Goal: Task Accomplishment & Management: Manage account settings

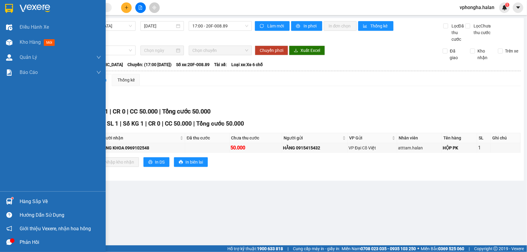
click at [35, 199] on div "Hàng sắp về" at bounding box center [61, 201] width 82 height 9
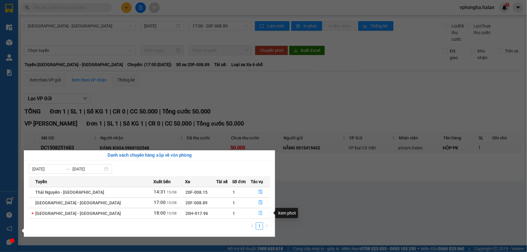
click at [259, 215] on icon "file-done" at bounding box center [261, 213] width 4 height 4
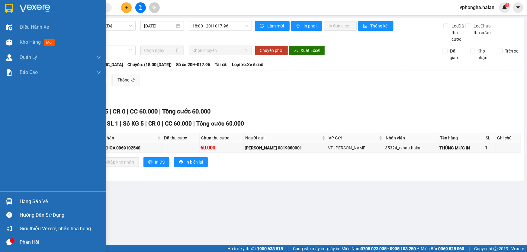
click at [9, 241] on icon "message" at bounding box center [9, 243] width 6 height 6
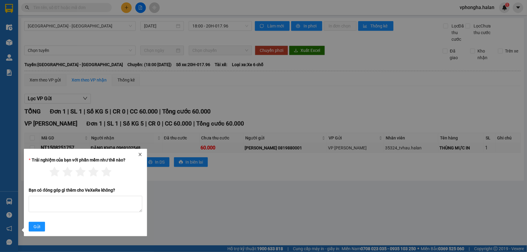
click at [139, 154] on icon "close" at bounding box center [140, 155] width 4 height 4
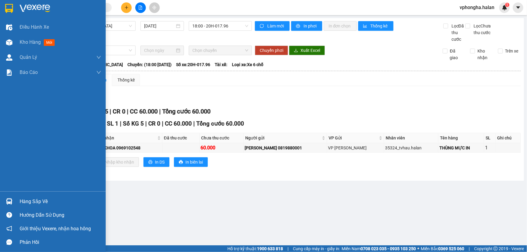
drag, startPoint x: 35, startPoint y: 199, endPoint x: 91, endPoint y: 194, distance: 56.1
click at [36, 198] on div "Hàng sắp về" at bounding box center [61, 201] width 82 height 9
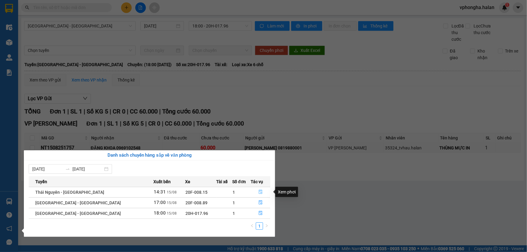
click at [259, 191] on icon "file-done" at bounding box center [261, 192] width 4 height 4
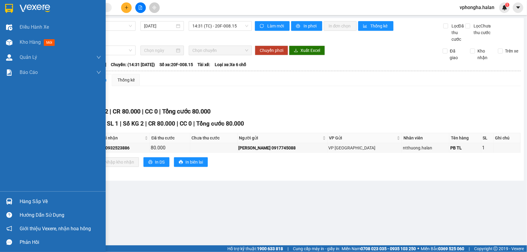
click at [37, 198] on div "Hàng sắp về" at bounding box center [61, 201] width 82 height 9
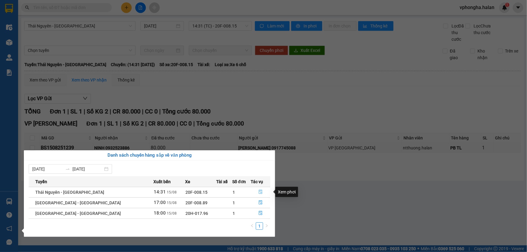
click at [259, 192] on icon "file-done" at bounding box center [261, 192] width 4 height 4
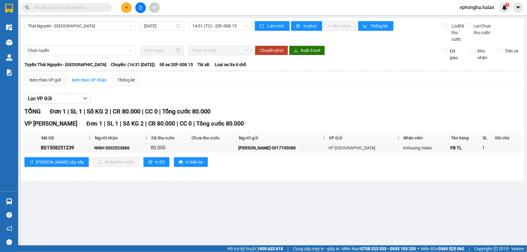
click at [286, 192] on main "Thái Nguyên - Quảng Ninh 15/08/2025 14:31 (TC) - 20F-008.15 Làm mới In phơi In …" at bounding box center [263, 123] width 527 height 246
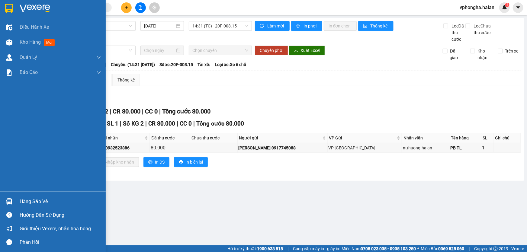
click at [45, 199] on div "Hàng sắp về" at bounding box center [61, 201] width 82 height 9
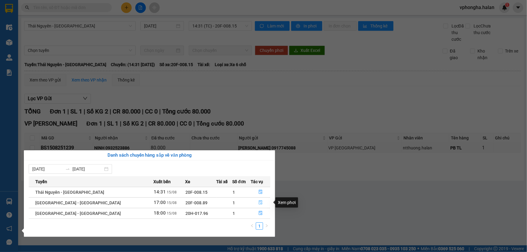
click at [259, 203] on icon "file-done" at bounding box center [261, 203] width 4 height 4
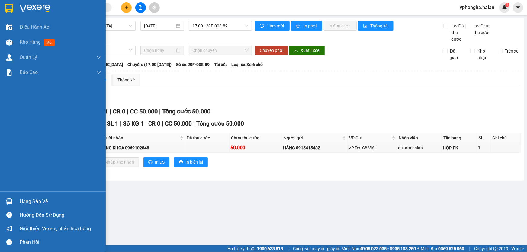
click at [52, 202] on div "Hàng sắp về" at bounding box center [61, 201] width 82 height 9
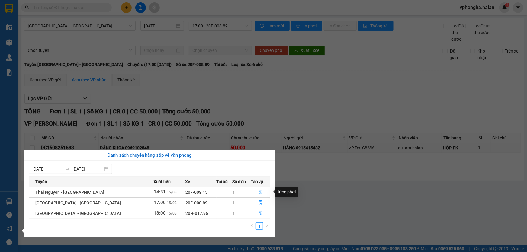
click at [259, 191] on icon "file-done" at bounding box center [261, 192] width 4 height 4
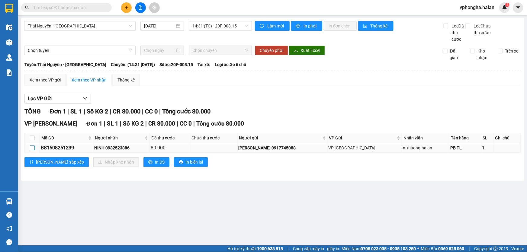
click at [31, 148] on input "checkbox" at bounding box center [32, 148] width 5 height 5
checkbox input "true"
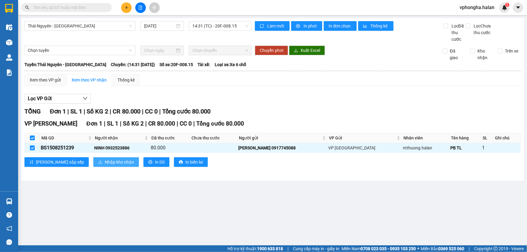
click at [105, 162] on span "Nhập kho nhận" at bounding box center [119, 162] width 29 height 7
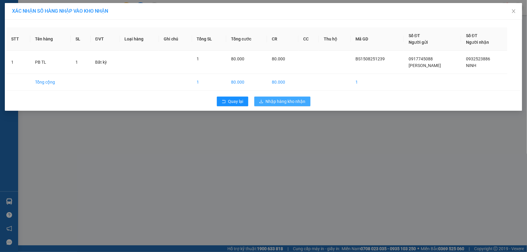
click at [290, 103] on span "Nhập hàng kho nhận" at bounding box center [286, 101] width 40 height 7
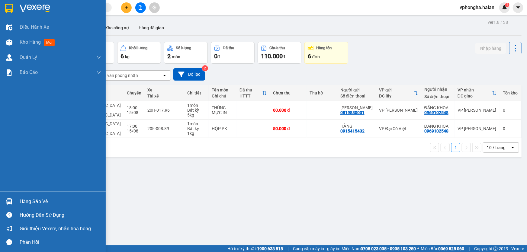
click at [17, 200] on div "Hàng sắp về" at bounding box center [53, 202] width 106 height 14
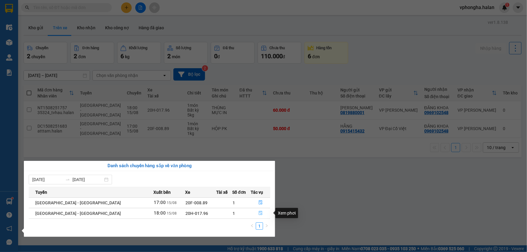
click at [259, 215] on icon "file-done" at bounding box center [261, 213] width 4 height 4
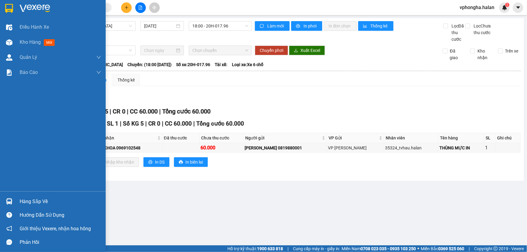
click at [43, 203] on div "Hàng sắp về" at bounding box center [61, 201] width 82 height 9
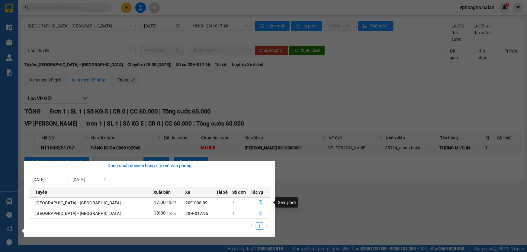
click at [259, 205] on icon "file-done" at bounding box center [261, 203] width 4 height 4
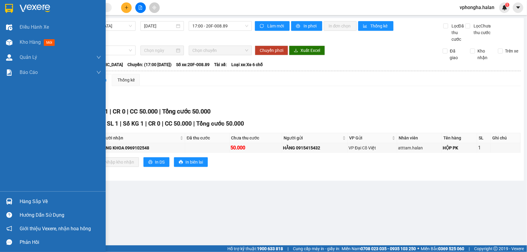
click at [30, 202] on div "Hàng sắp về" at bounding box center [61, 201] width 82 height 9
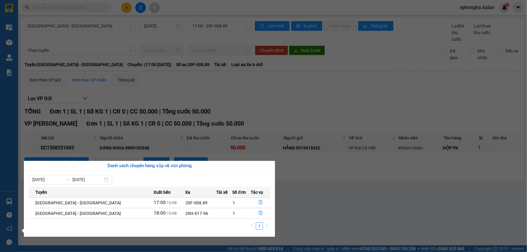
click at [339, 212] on section "Kết quả tìm kiếm ( 1 ) Bộ lọc Mã ĐH Trạng thái Món hàng Thu hộ Tổng cước Chưa c…" at bounding box center [263, 126] width 527 height 252
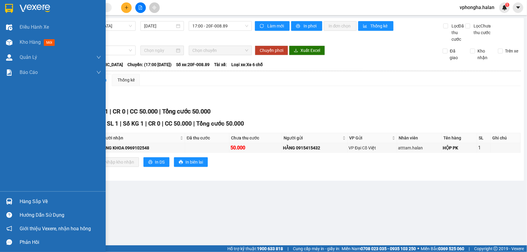
click at [38, 203] on div "Hàng sắp về" at bounding box center [61, 201] width 82 height 9
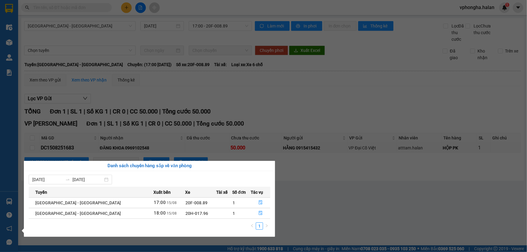
click at [417, 207] on section "Kết quả tìm kiếm ( 1 ) Bộ lọc Mã ĐH Trạng thái Món hàng Thu hộ Tổng cước Chưa c…" at bounding box center [263, 126] width 527 height 252
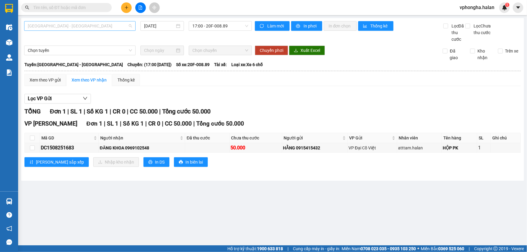
click at [106, 27] on span "[GEOGRAPHIC_DATA] - [GEOGRAPHIC_DATA]" at bounding box center [80, 25] width 104 height 9
click at [179, 83] on div "Xem theo VP gửi Xem theo VP nhận Thống kê" at bounding box center [272, 80] width 497 height 12
click at [130, 10] on button at bounding box center [126, 7] width 11 height 11
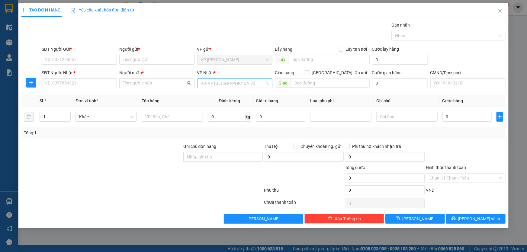
click at [221, 84] on input "search" at bounding box center [233, 83] width 64 height 9
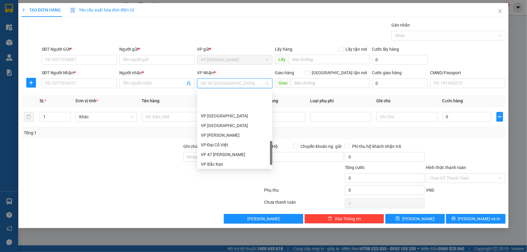
scroll to position [220, 0]
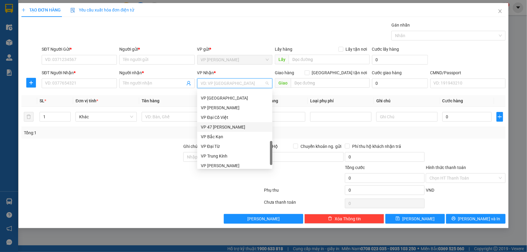
click at [219, 127] on div "VP 47 Trần Khát Chân" at bounding box center [235, 127] width 68 height 7
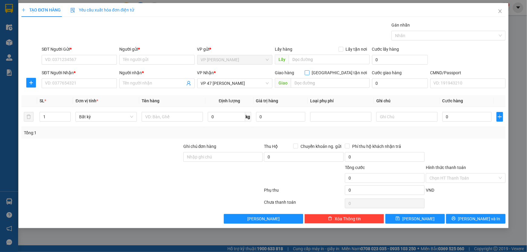
click at [310, 74] on span at bounding box center [307, 72] width 5 height 5
click at [309, 74] on input "Giao tận nơi" at bounding box center [307, 72] width 4 height 4
checkbox input "true"
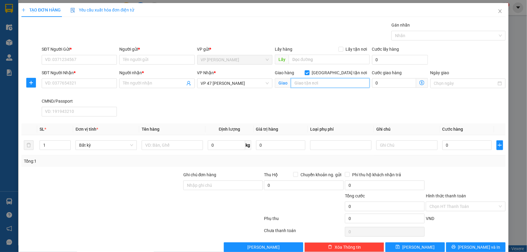
click at [328, 82] on input "text" at bounding box center [330, 83] width 79 height 10
click at [305, 85] on input "text" at bounding box center [330, 83] width 79 height 10
paste input "Kho K6 cầu thanh trì, XVQX+V2, Thanh Trì, Hoàng Mai, Hà Nội, Việt Nam"
type input "Kho K6 cầu thanh trì, XVQX+V2, Thanh Trì, Hoàng Mai, Hà Nội, Việt Nam"
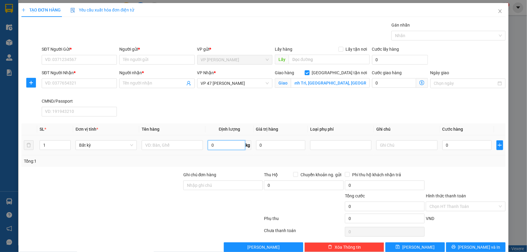
click at [228, 145] on input "0" at bounding box center [226, 146] width 37 height 10
click at [224, 145] on input "0" at bounding box center [226, 146] width 37 height 10
type input "0"
type input "1"
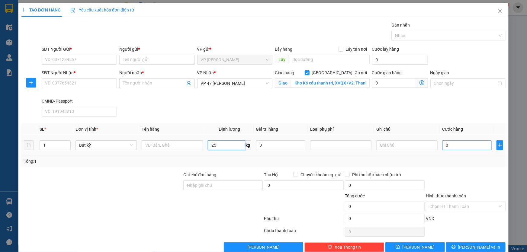
type input "25"
click at [466, 145] on input "0" at bounding box center [467, 146] width 49 height 10
type input "90.000"
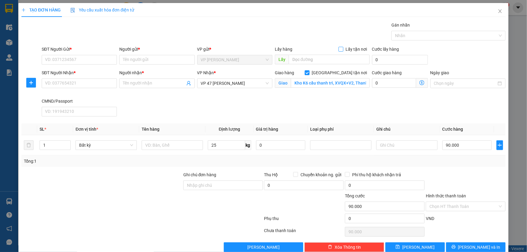
click at [339, 50] on input "Lấy tận nơi" at bounding box center [341, 49] width 4 height 4
checkbox input "true"
click at [306, 59] on input "text" at bounding box center [329, 60] width 81 height 10
type input "bãi cháy"
click at [420, 59] on icon "dollar-circle" at bounding box center [422, 59] width 5 height 5
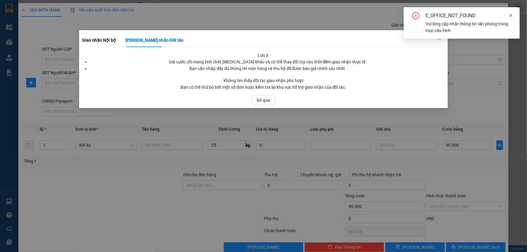
click at [512, 16] on icon "close" at bounding box center [511, 15] width 3 height 3
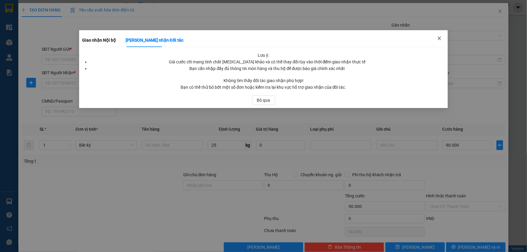
click at [441, 37] on icon "close" at bounding box center [439, 38] width 5 height 5
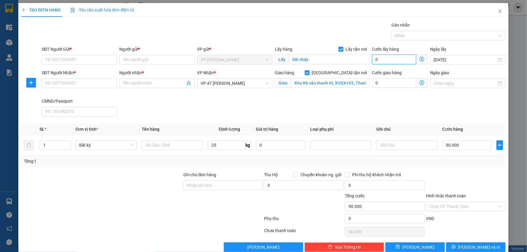
click at [385, 60] on input "0" at bounding box center [394, 60] width 44 height 10
drag, startPoint x: 385, startPoint y: 60, endPoint x: 358, endPoint y: 58, distance: 26.6
click at [358, 58] on div "SĐT Người Gửi * VD: 0371234567 Người gửi * Tên người gửi VP gửi * VP Hồng Hà Lấ…" at bounding box center [274, 56] width 467 height 21
drag, startPoint x: 381, startPoint y: 58, endPoint x: 359, endPoint y: 58, distance: 22.1
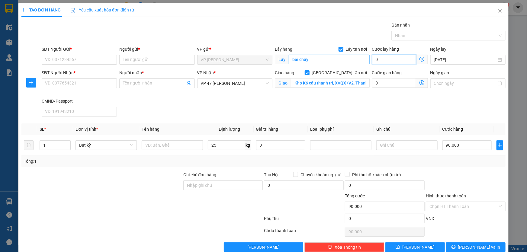
click at [359, 58] on div "SĐT Người Gửi * VD: 0371234567 Người gửi * Tên người gửi VP gửi * VP Hồng Hà Lấ…" at bounding box center [274, 56] width 467 height 21
click at [372, 60] on input "0" at bounding box center [394, 60] width 44 height 10
click at [379, 58] on input "0" at bounding box center [394, 60] width 44 height 10
drag, startPoint x: 379, startPoint y: 60, endPoint x: 373, endPoint y: 59, distance: 6.1
click at [373, 59] on input "0" at bounding box center [394, 60] width 44 height 10
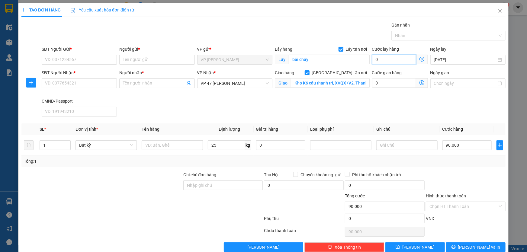
click at [391, 60] on input "0" at bounding box center [394, 60] width 44 height 10
type input "0"
drag, startPoint x: 391, startPoint y: 57, endPoint x: 370, endPoint y: 61, distance: 21.0
click at [372, 61] on input "0" at bounding box center [394, 60] width 44 height 10
click at [420, 83] on icon "dollar-circle" at bounding box center [422, 82] width 5 height 5
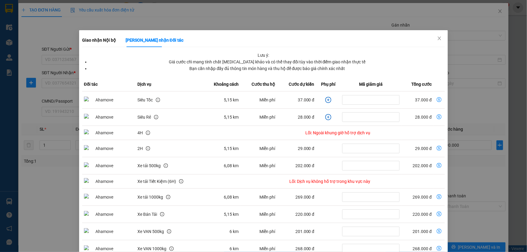
click at [486, 115] on div "Giao nhận Nội bộ Giao nhận Đối tác Lưu ý: Giá cước chỉ mang tính chất tham khảo…" at bounding box center [263, 126] width 527 height 252
click at [523, 121] on div "Giao nhận Nội bộ Giao nhận Đối tác Lưu ý: Giá cước chỉ mang tính chất tham khảo…" at bounding box center [263, 126] width 527 height 252
click at [437, 39] on icon "close" at bounding box center [439, 38] width 5 height 5
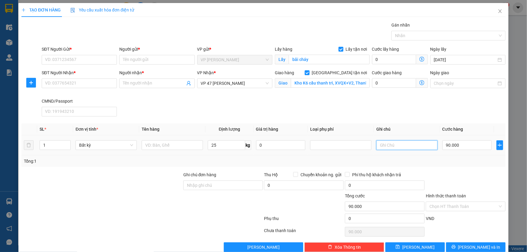
click at [421, 147] on input "text" at bounding box center [407, 146] width 61 height 10
click at [420, 81] on icon "dollar-circle" at bounding box center [422, 82] width 5 height 5
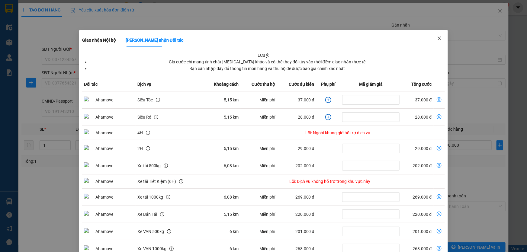
click at [438, 39] on icon "close" at bounding box center [439, 38] width 5 height 5
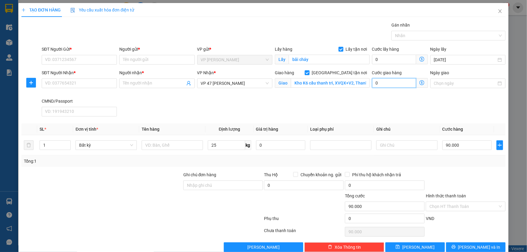
click at [389, 83] on input "0" at bounding box center [394, 83] width 44 height 10
type input "0"
type input "90.070"
type input "70"
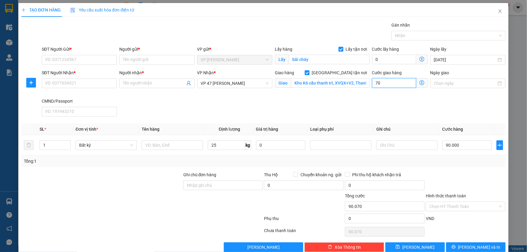
type input "90.700"
type input "700"
type input "97.000"
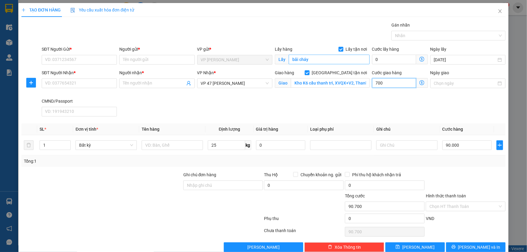
type input "7.000"
type input "160.000"
type input "70.000"
click at [396, 142] on input "text" at bounding box center [407, 146] width 61 height 10
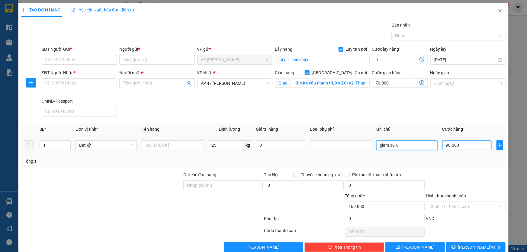
type input "giam 30%"
click at [472, 143] on input "90.000" at bounding box center [467, 146] width 49 height 10
type input "0"
type input "70.000"
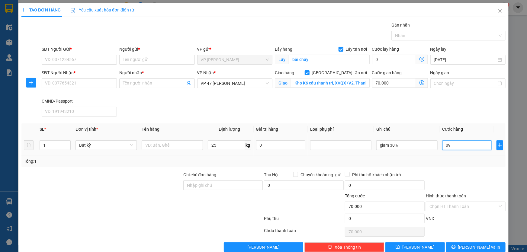
type input "096"
type input "70.096"
type input "09"
type input "70.009"
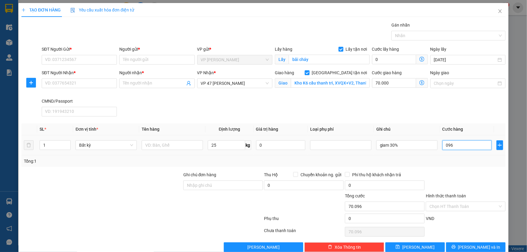
type input "70.009"
type input "0"
type input "70.000"
type input "06"
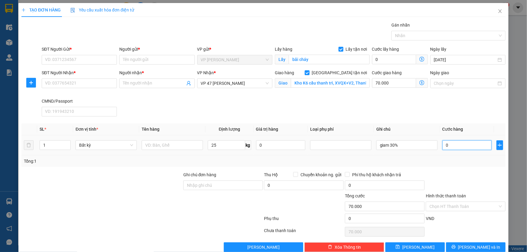
type input "70.006"
type input "060"
type input "70.060"
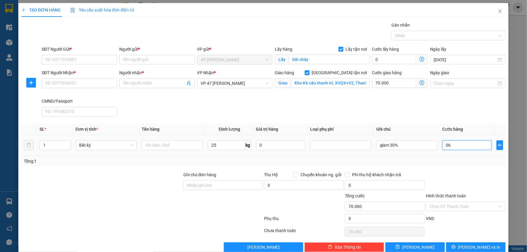
type input "06"
type input "70.006"
type input "0"
type input "70.000"
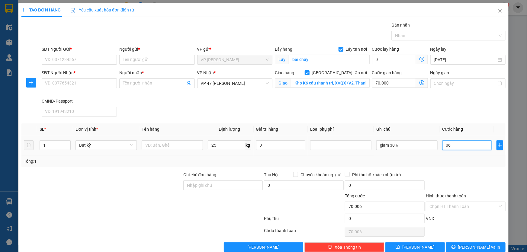
type input "70.000"
type input "60"
type input "70.060"
type input "600"
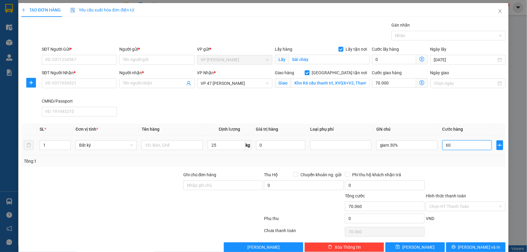
type input "70.600"
type input "6.000"
type input "76.000"
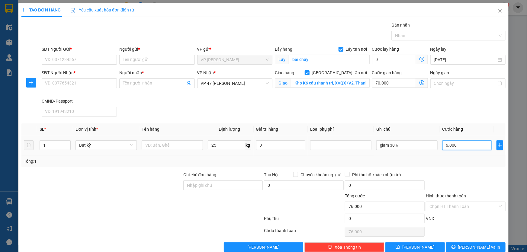
type input "60.000"
type input "130.000"
type input "60.000"
click at [312, 58] on input "bãi cháy" at bounding box center [329, 60] width 81 height 10
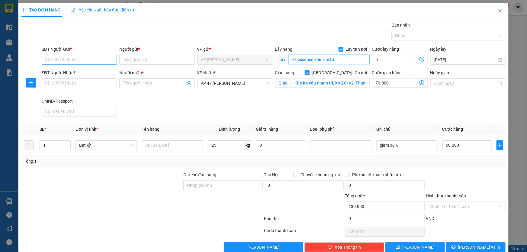
type input "ks essence khu 7 mầu"
click at [72, 60] on input "SĐT Người Gửi *" at bounding box center [79, 60] width 75 height 10
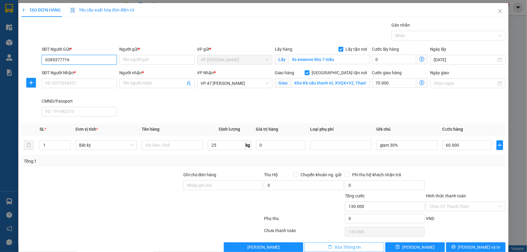
type input "0385377716"
click at [348, 250] on span "Xóa Thông tin" at bounding box center [348, 247] width 26 height 7
checkbox input "false"
type input "0"
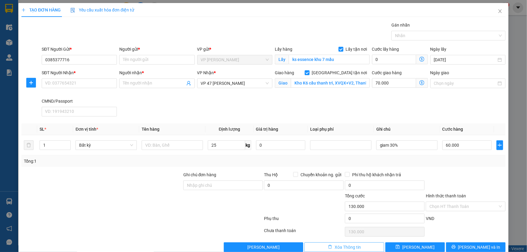
type input "0"
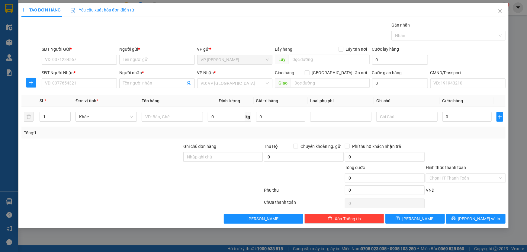
click at [9, 208] on div "TẠO ĐƠN HÀNG Yêu cầu xuất hóa đơn điện tử Transit Pickup Surcharge Ids Transit …" at bounding box center [263, 126] width 527 height 252
click at [502, 17] on span "Close" at bounding box center [500, 11] width 17 height 17
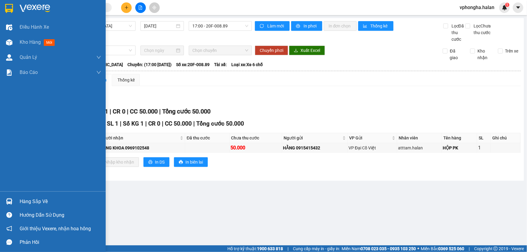
click at [35, 5] on img at bounding box center [35, 8] width 31 height 9
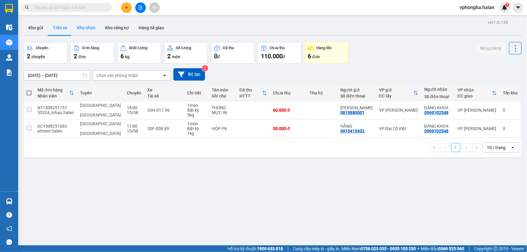
click at [87, 30] on button "Kho nhận" at bounding box center [86, 28] width 28 height 15
type input "17/06/2025 – 15/08/2025"
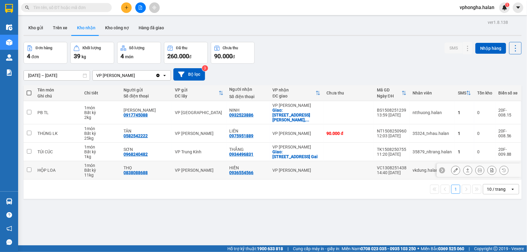
drag, startPoint x: 30, startPoint y: 167, endPoint x: 35, endPoint y: 167, distance: 4.8
click at [32, 167] on td at bounding box center [29, 170] width 11 height 18
checkbox input "true"
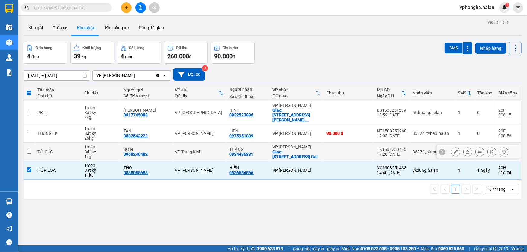
drag, startPoint x: 25, startPoint y: 146, endPoint x: 31, endPoint y: 146, distance: 5.5
click at [28, 146] on td at bounding box center [29, 152] width 11 height 18
checkbox input "true"
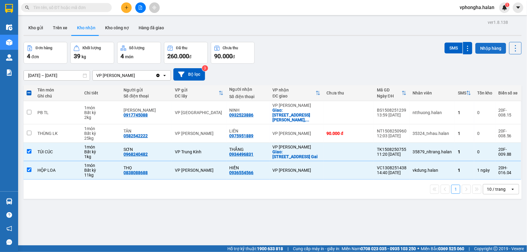
click at [491, 48] on button "Nhập hàng" at bounding box center [491, 48] width 31 height 11
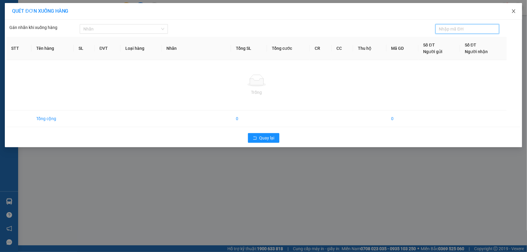
click at [513, 11] on icon "close" at bounding box center [513, 11] width 3 height 4
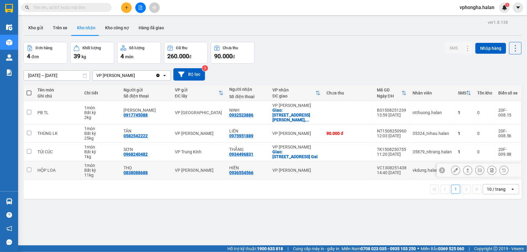
click at [30, 168] on input "checkbox" at bounding box center [29, 170] width 5 height 5
checkbox input "true"
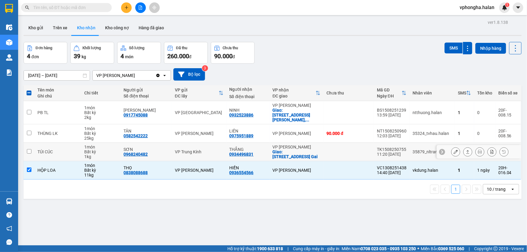
click at [30, 149] on input "checkbox" at bounding box center [29, 151] width 5 height 5
checkbox input "true"
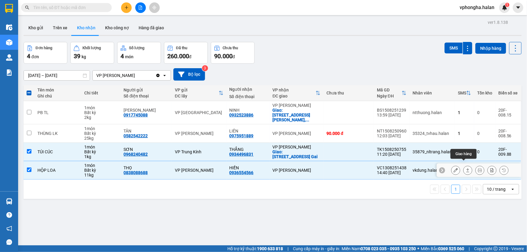
click at [466, 168] on icon at bounding box center [468, 170] width 4 height 4
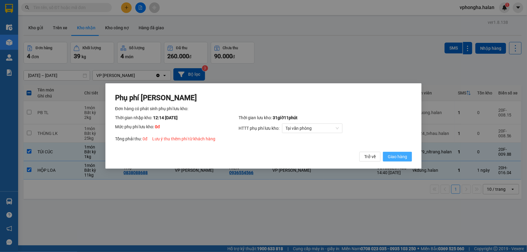
click at [401, 156] on span "Giao hàng" at bounding box center [397, 157] width 19 height 7
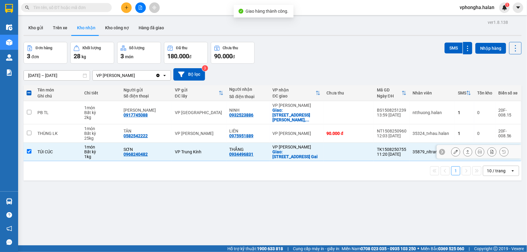
click at [465, 150] on button at bounding box center [468, 152] width 8 height 11
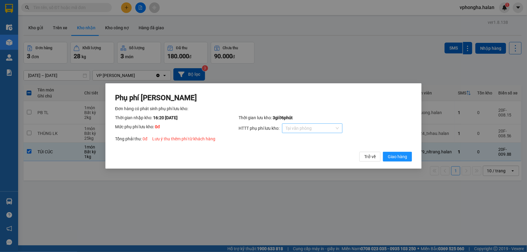
click at [323, 131] on span "Tại văn phòng" at bounding box center [312, 128] width 53 height 9
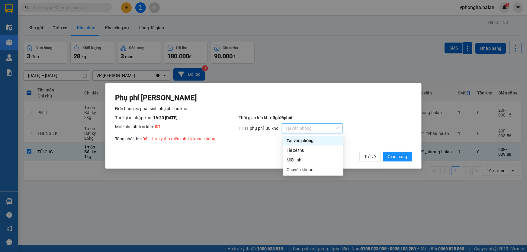
click at [363, 124] on div "HTTT phụ phí lưu kho: Tại văn phòng" at bounding box center [325, 129] width 173 height 10
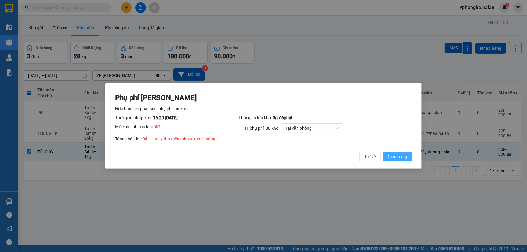
click at [399, 159] on span "Giao hàng" at bounding box center [397, 157] width 19 height 7
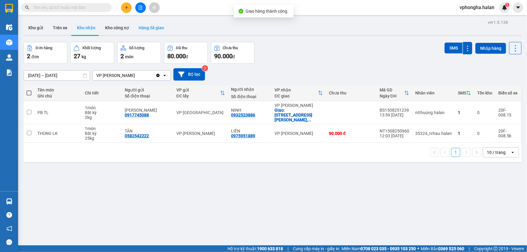
click at [149, 27] on button "Hàng đã giao" at bounding box center [151, 28] width 35 height 15
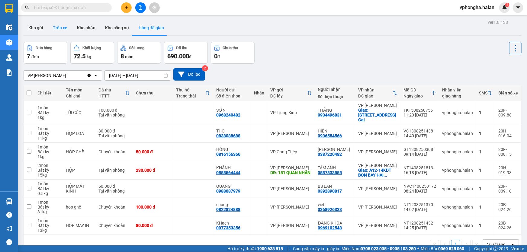
click at [59, 30] on button "Trên xe" at bounding box center [60, 28] width 24 height 15
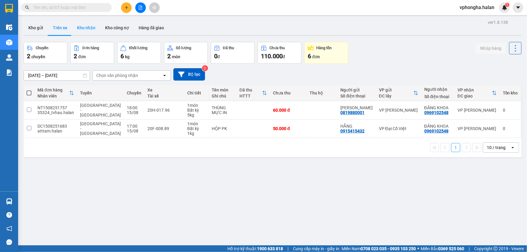
click at [83, 30] on button "Kho nhận" at bounding box center [86, 28] width 28 height 15
type input "17/06/2025 – 15/08/2025"
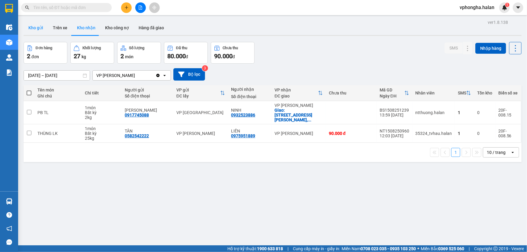
click at [39, 27] on button "Kho gửi" at bounding box center [36, 28] width 24 height 15
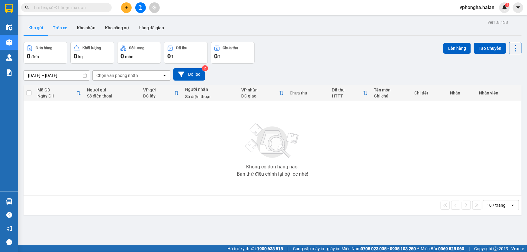
click at [55, 28] on button "Trên xe" at bounding box center [60, 28] width 24 height 15
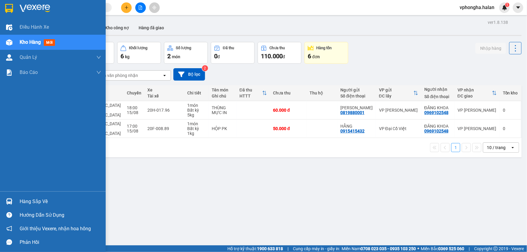
click at [40, 200] on div "Hàng sắp về" at bounding box center [61, 201] width 82 height 9
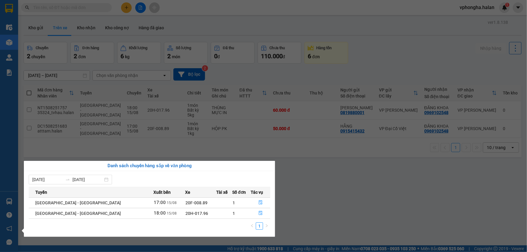
click at [480, 232] on section "Kết quả tìm kiếm ( 1 ) Bộ lọc Mã ĐH Trạng thái Món hàng Thu hộ Tổng cước Chưa c…" at bounding box center [263, 126] width 527 height 252
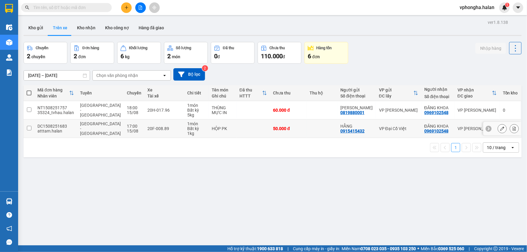
click at [32, 128] on td at bounding box center [29, 129] width 11 height 18
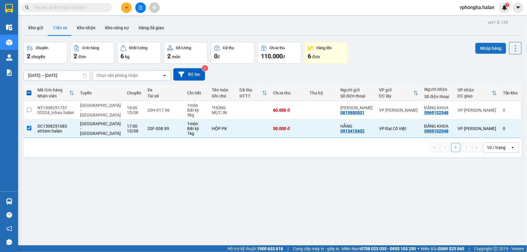
click at [486, 51] on button "Nhập hàng" at bounding box center [491, 48] width 31 height 11
checkbox input "false"
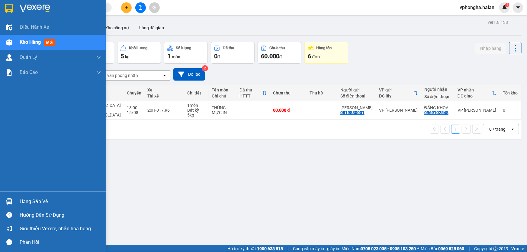
click at [30, 203] on div "Hàng sắp về" at bounding box center [61, 201] width 82 height 9
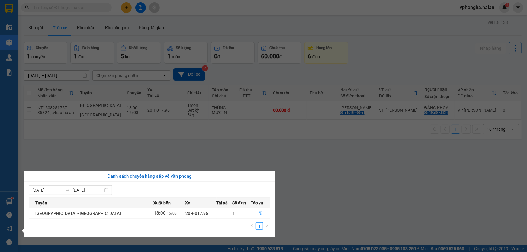
drag, startPoint x: 310, startPoint y: 196, endPoint x: 299, endPoint y: 194, distance: 11.4
click at [305, 196] on section "Kết quả tìm kiếm ( 1 ) Bộ lọc Mã ĐH Trạng thái Món hàng Thu hộ Tổng cước Chưa c…" at bounding box center [263, 126] width 527 height 252
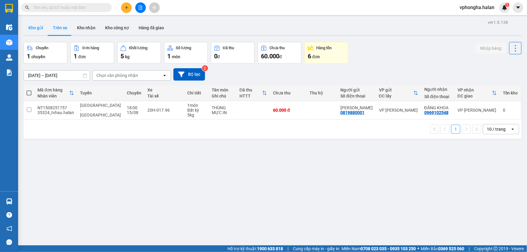
click at [41, 31] on button "Kho gửi" at bounding box center [36, 28] width 24 height 15
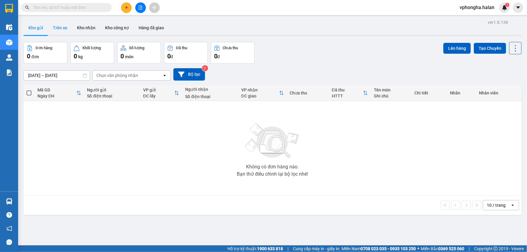
click at [65, 28] on button "Trên xe" at bounding box center [60, 28] width 24 height 15
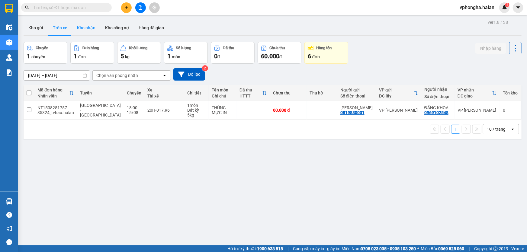
click at [89, 28] on button "Kho nhận" at bounding box center [86, 28] width 28 height 15
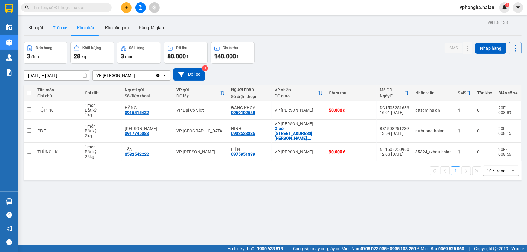
click at [62, 26] on button "Trên xe" at bounding box center [60, 28] width 24 height 15
type input "08/12/2011 – 15/08/2025"
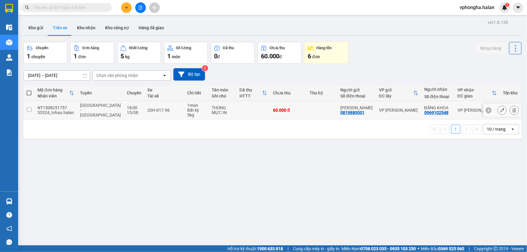
click at [238, 115] on td at bounding box center [254, 110] width 34 height 18
checkbox input "false"
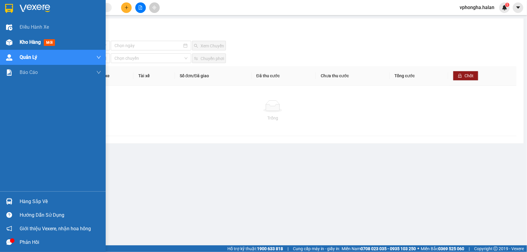
click at [36, 39] on span "Kho hàng" at bounding box center [30, 42] width 21 height 6
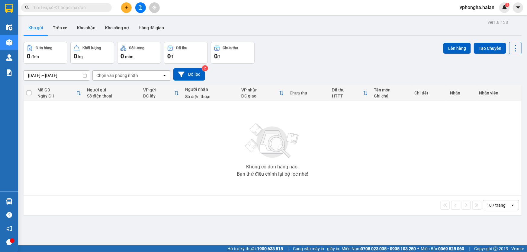
drag, startPoint x: 45, startPoint y: 198, endPoint x: 78, endPoint y: 197, distance: 33.0
click at [45, 197] on div "10 / trang open" at bounding box center [273, 205] width 498 height 19
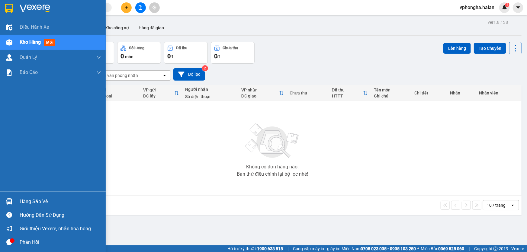
drag, startPoint x: 53, startPoint y: 200, endPoint x: 71, endPoint y: 200, distance: 17.5
click at [53, 200] on div "Hàng sắp về" at bounding box center [61, 201] width 82 height 9
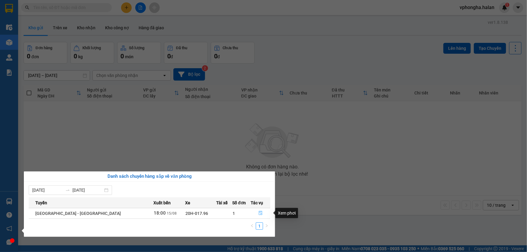
click at [259, 215] on icon "file-done" at bounding box center [261, 213] width 4 height 4
